Goal: Transaction & Acquisition: Obtain resource

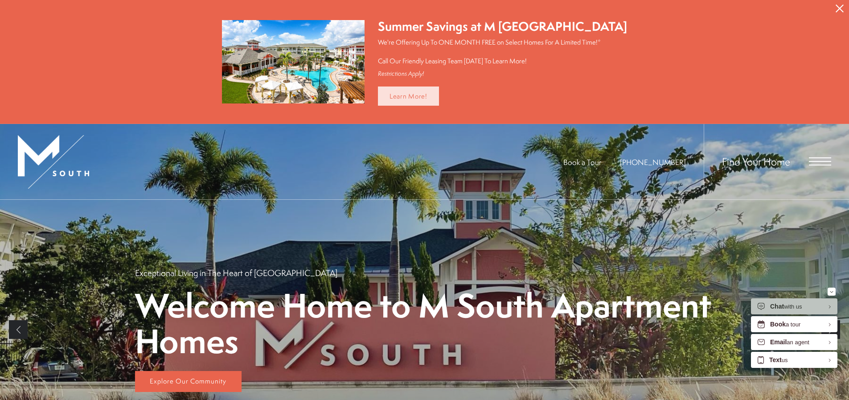
click at [439, 98] on link "Learn More!" at bounding box center [408, 95] width 61 height 19
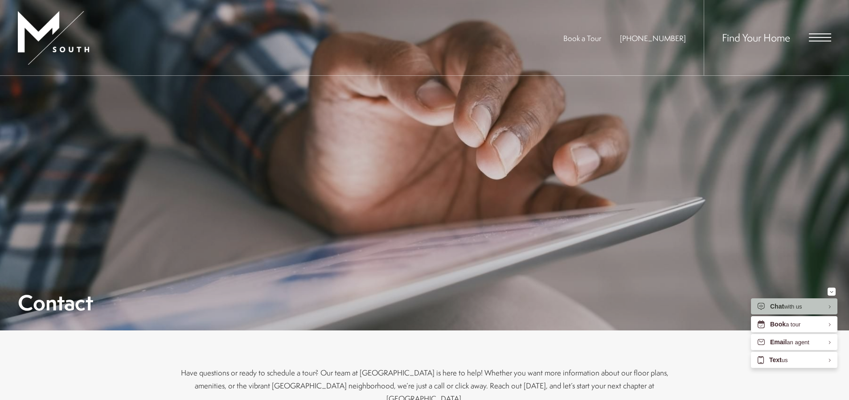
click at [760, 39] on span "Find Your Home" at bounding box center [756, 37] width 68 height 14
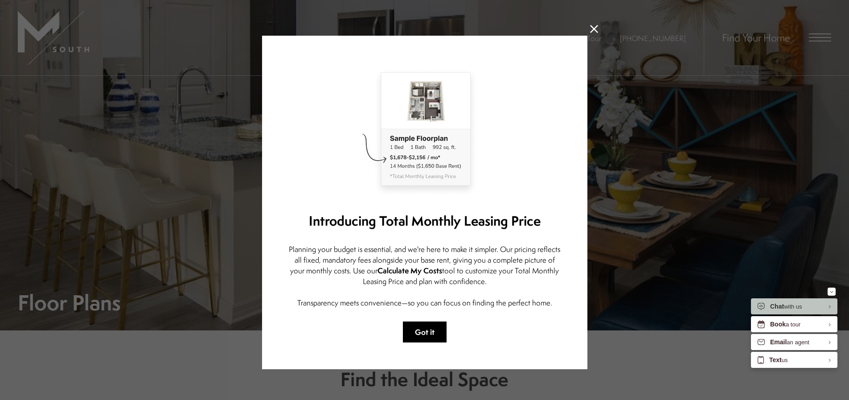
click at [424, 337] on button "Got it" at bounding box center [425, 331] width 44 height 21
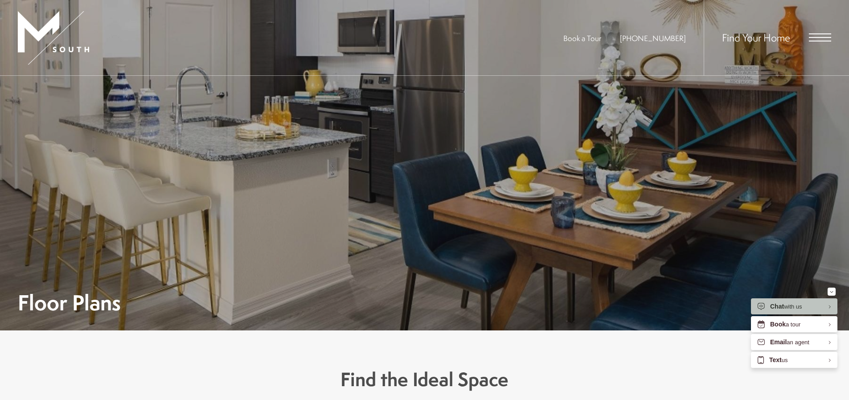
drag, startPoint x: 827, startPoint y: 36, endPoint x: 821, endPoint y: 29, distance: 8.8
click at [821, 29] on div "Find Your Home" at bounding box center [766, 37] width 127 height 75
drag, startPoint x: 821, startPoint y: 39, endPoint x: 821, endPoint y: 33, distance: 5.8
click at [821, 33] on span "Open Menu" at bounding box center [820, 33] width 22 height 1
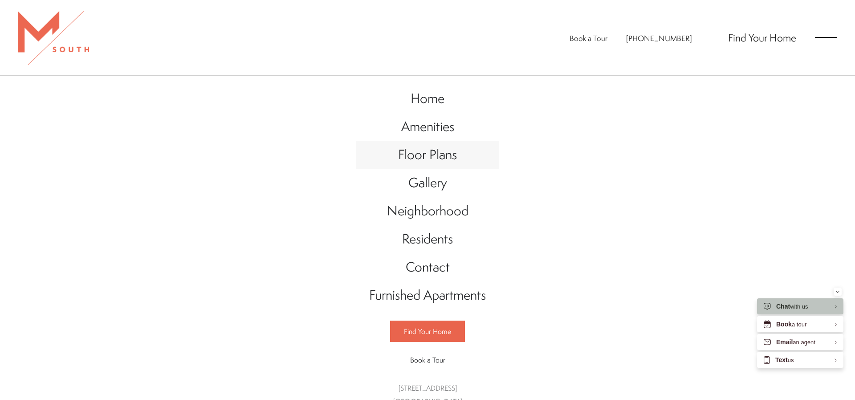
click at [435, 160] on span "Floor Plans" at bounding box center [427, 154] width 59 height 18
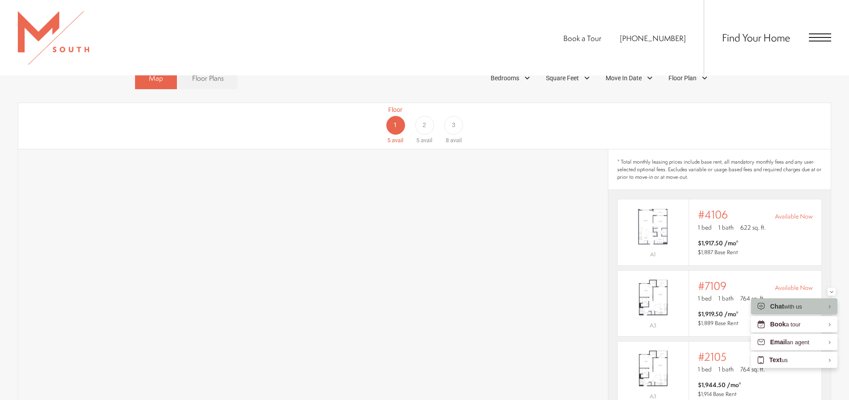
scroll to position [579, 0]
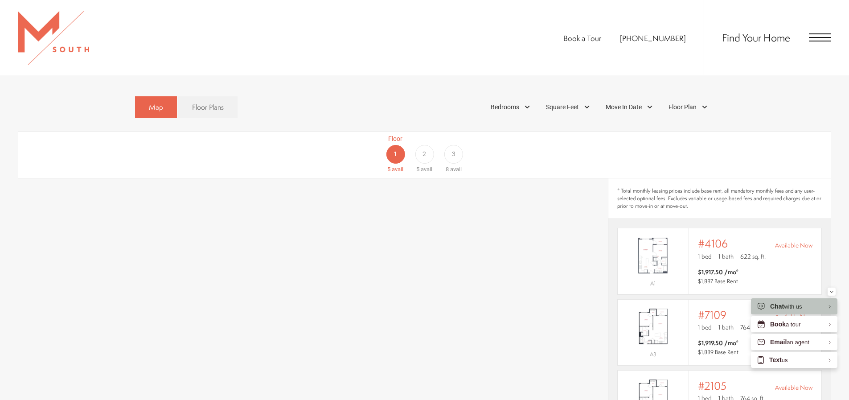
click at [423, 149] on span "2" at bounding box center [424, 153] width 4 height 9
click at [454, 149] on span "3" at bounding box center [454, 153] width 4 height 9
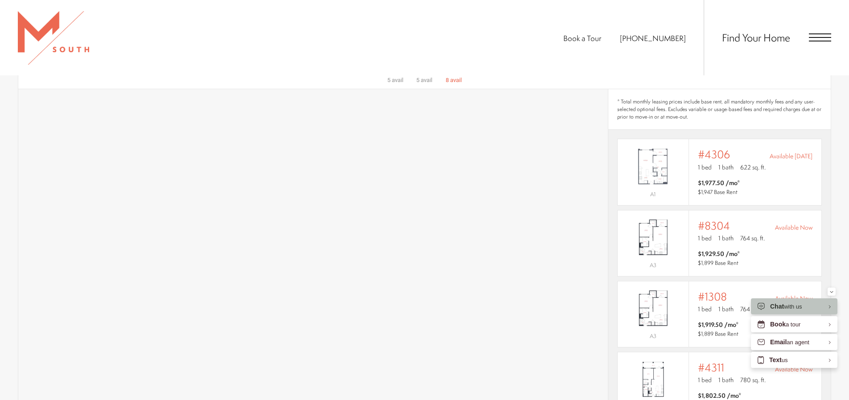
scroll to position [624, 0]
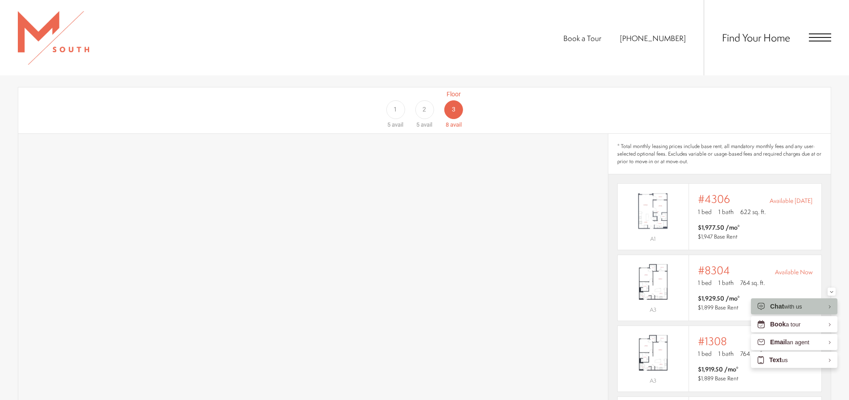
click at [430, 100] on div "2" at bounding box center [424, 109] width 19 height 19
click at [400, 100] on div "1" at bounding box center [395, 109] width 19 height 19
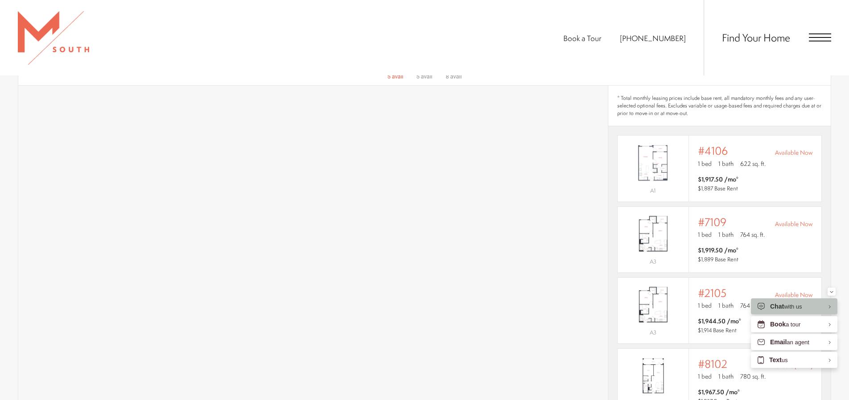
scroll to position [668, 0]
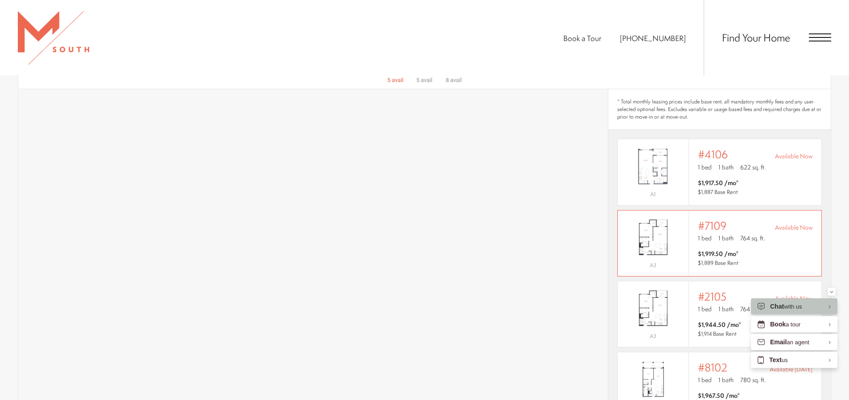
click at [676, 226] on img "View #7109" at bounding box center [652, 237] width 71 height 45
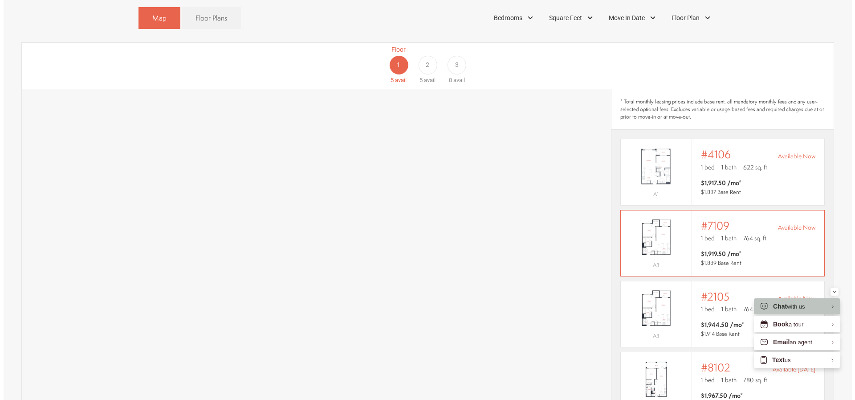
scroll to position [0, 0]
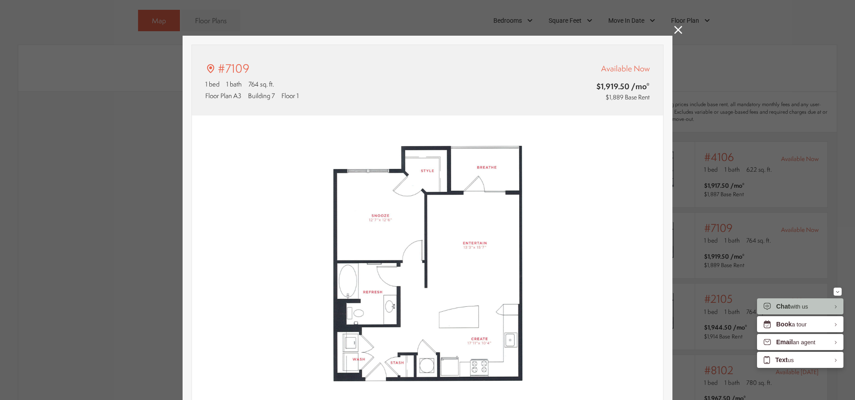
type input "**********"
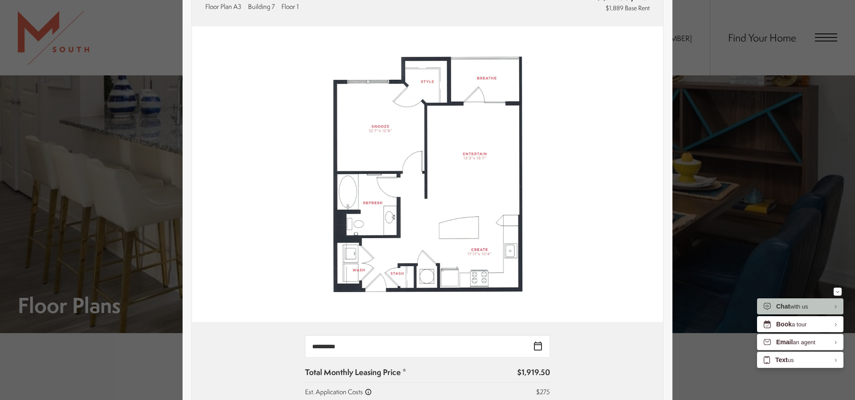
click at [726, 65] on div "#7109 1 bed 1 bath 764 sq. ft. Floor Plan A3 Building 7 Floor 1 Available Now $…" at bounding box center [427, 200] width 855 height 400
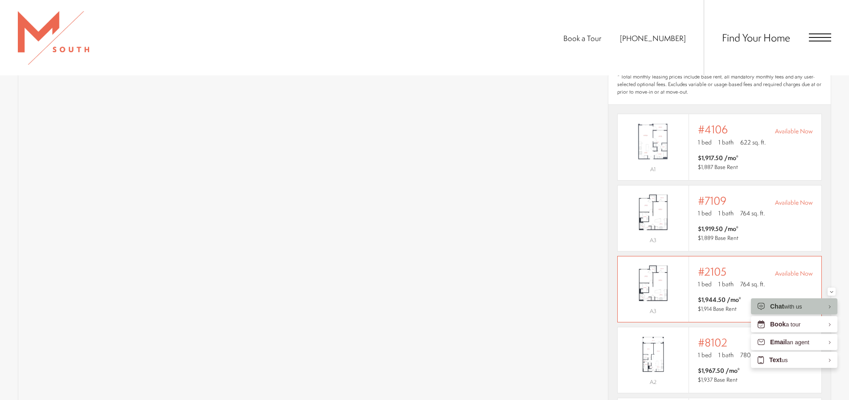
scroll to position [624, 0]
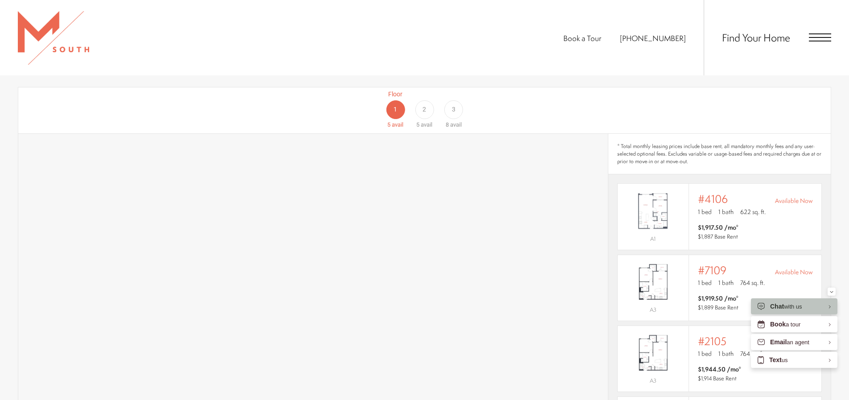
click at [429, 100] on div "2" at bounding box center [424, 109] width 19 height 19
click at [450, 102] on div "3" at bounding box center [453, 109] width 19 height 19
click at [390, 100] on div "1" at bounding box center [395, 109] width 19 height 19
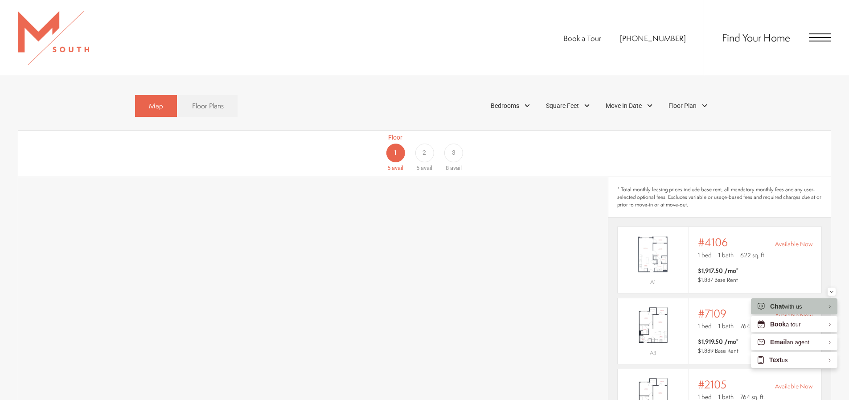
scroll to position [490, 0]
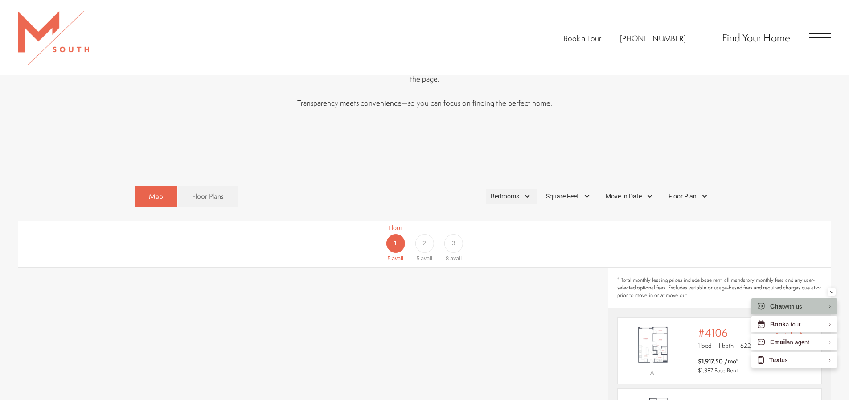
click at [535, 188] on div "Bedrooms" at bounding box center [511, 195] width 51 height 15
click at [475, 232] on span "2 Bedroom" at bounding box center [494, 237] width 45 height 10
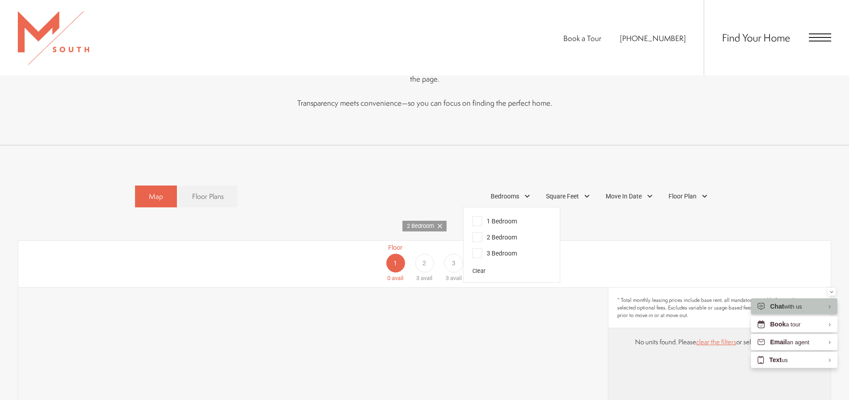
click at [303, 241] on div "Floor 1 0 avail Floor 2 3 avail Floor 3 3 avail" at bounding box center [424, 264] width 812 height 46
click at [423, 258] on span "2" at bounding box center [424, 262] width 4 height 9
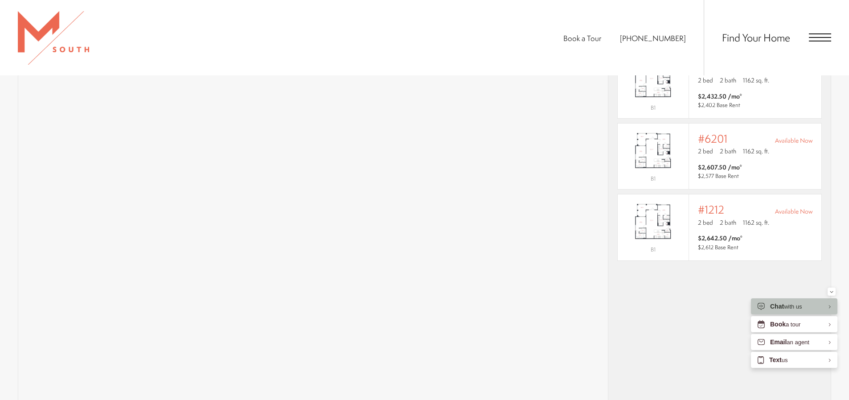
scroll to position [579, 0]
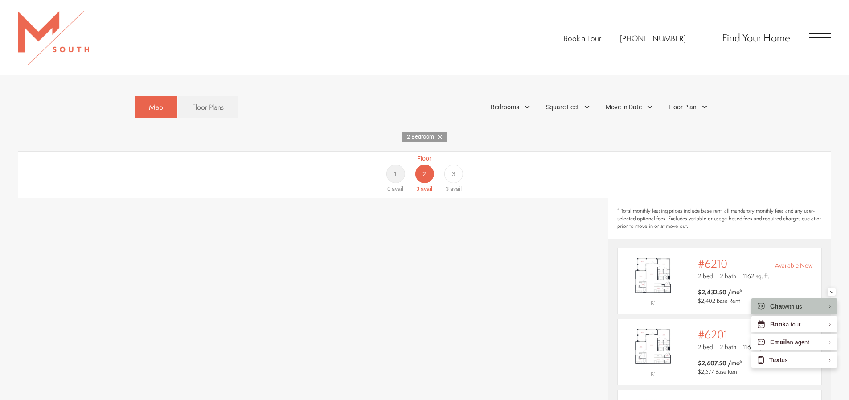
click at [447, 164] on div "3" at bounding box center [453, 173] width 19 height 19
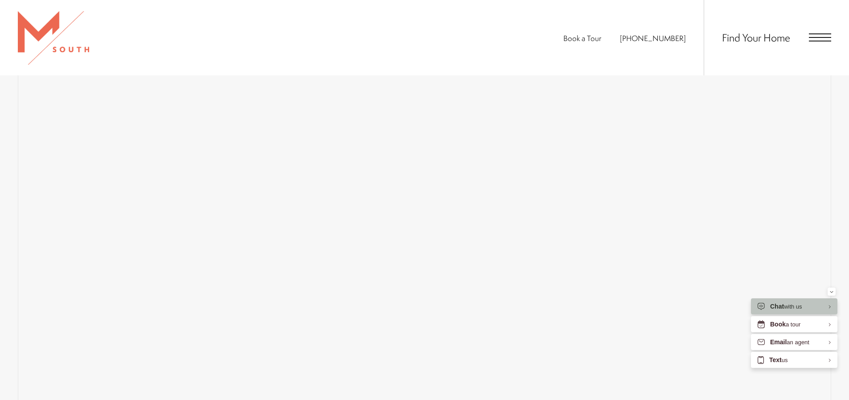
scroll to position [696, 0]
